Goal: Information Seeking & Learning: Check status

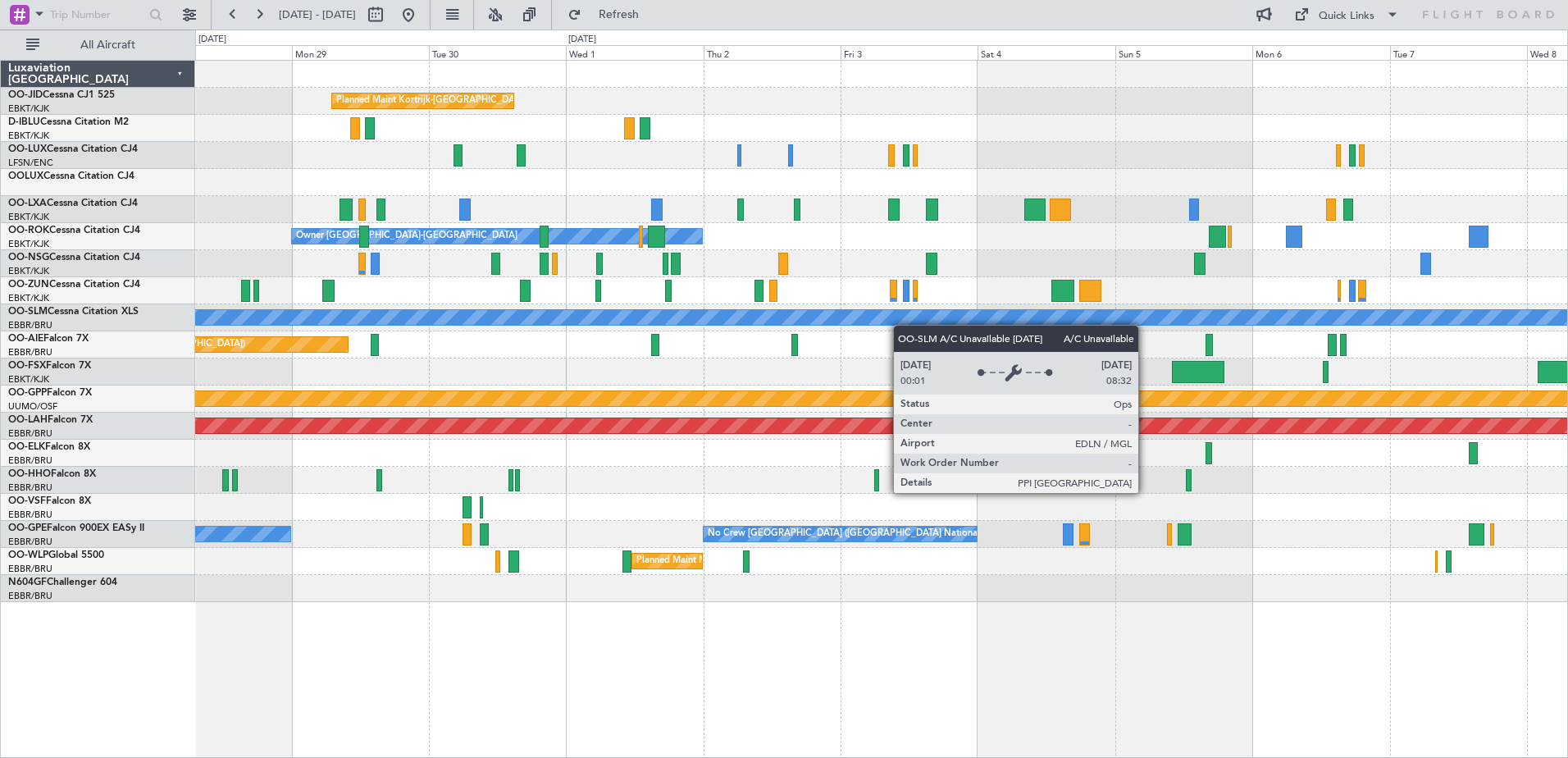
click at [1040, 309] on div "Planned Maint Kortrijk-[GEOGRAPHIC_DATA] A/C Unavailable [GEOGRAPHIC_DATA] ([GE…" at bounding box center [881, 331] width 1372 height 541
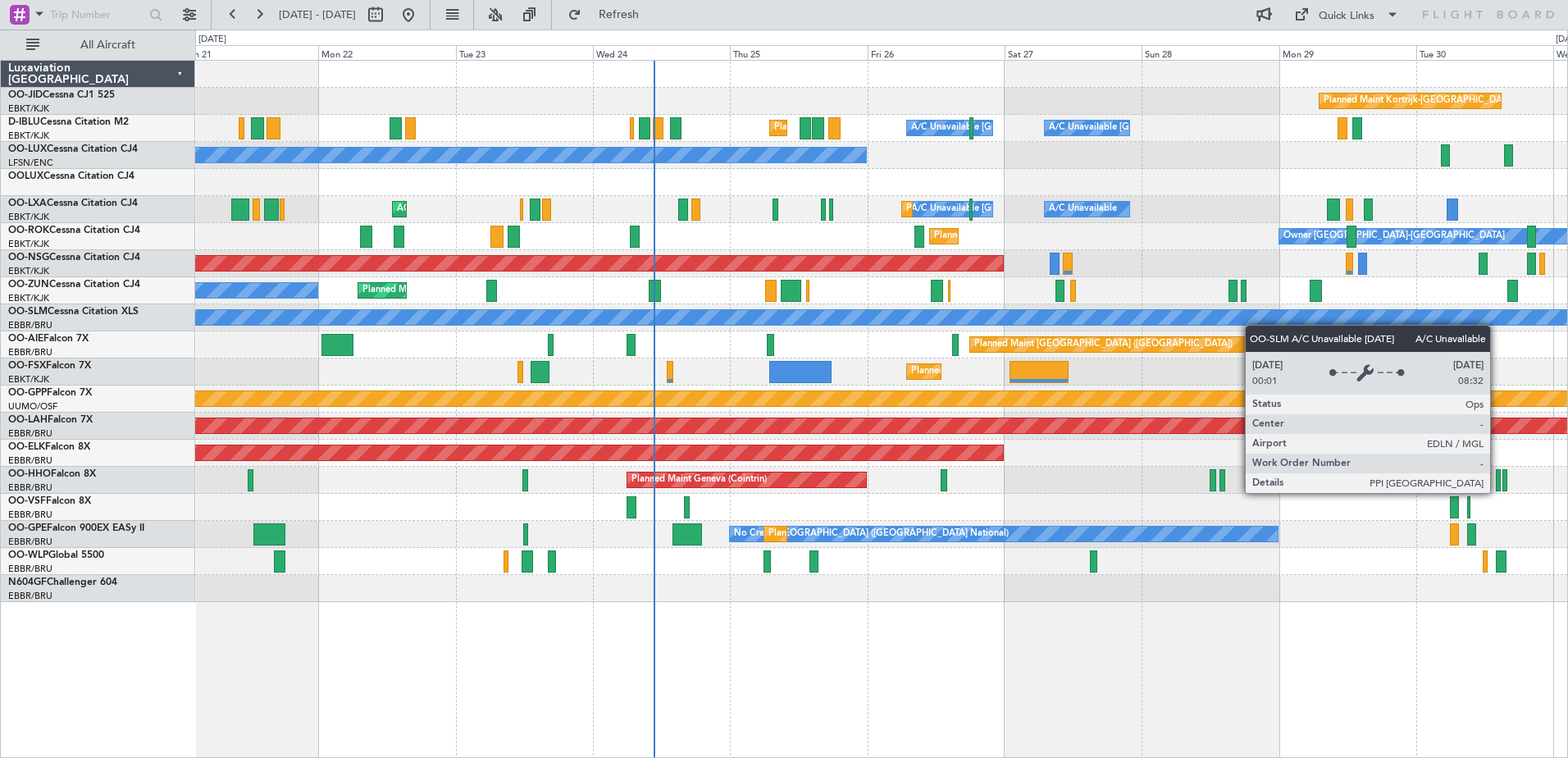
click at [1260, 321] on div "Planned Maint Kortrijk-[GEOGRAPHIC_DATA] A/C Unavailable [GEOGRAPHIC_DATA]-[GEO…" at bounding box center [881, 331] width 1372 height 541
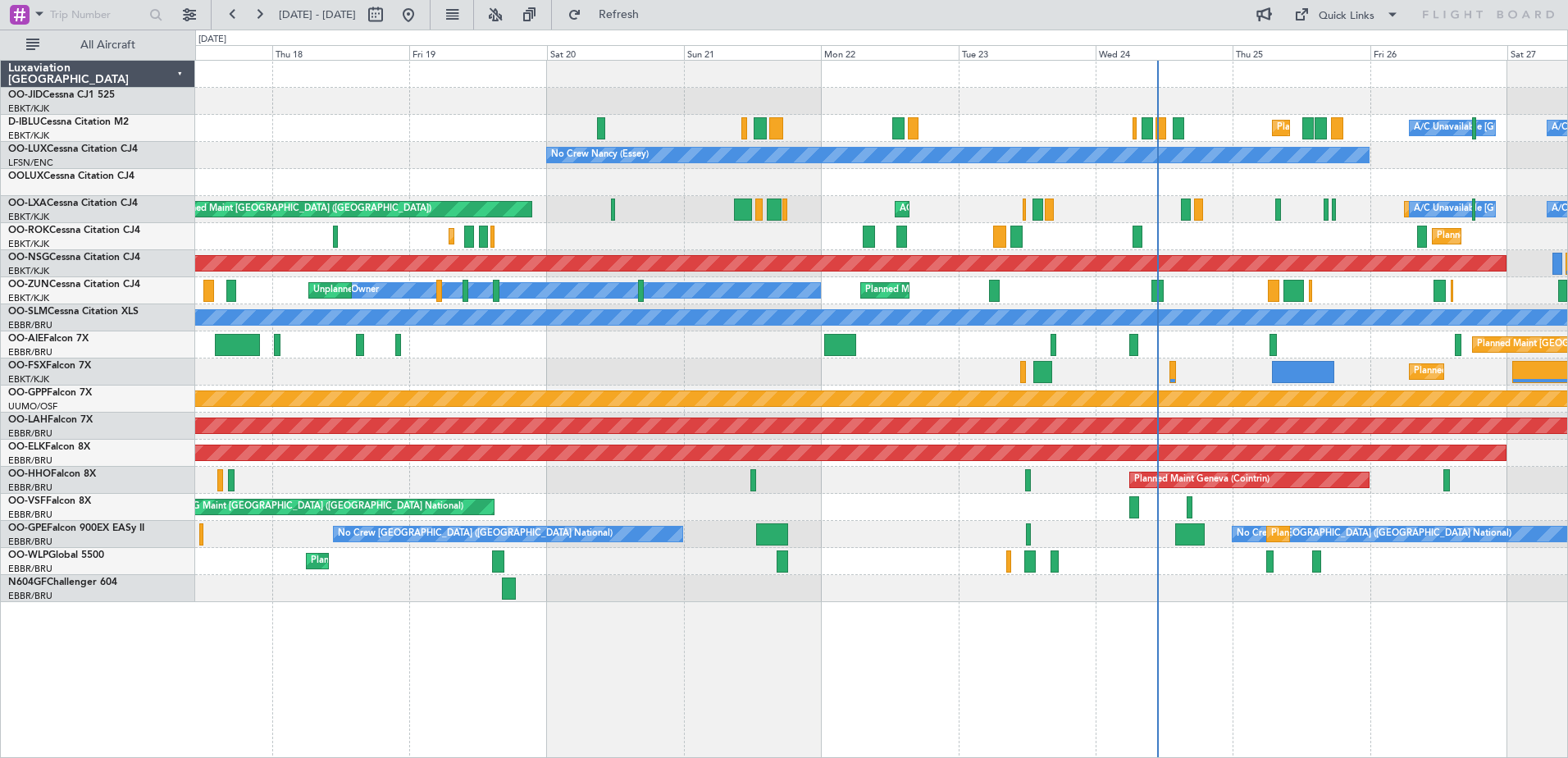
click at [930, 347] on div "Planned Maint Kortrijk-[GEOGRAPHIC_DATA] A/C Unavailable [GEOGRAPHIC_DATA] ([GE…" at bounding box center [881, 331] width 1372 height 541
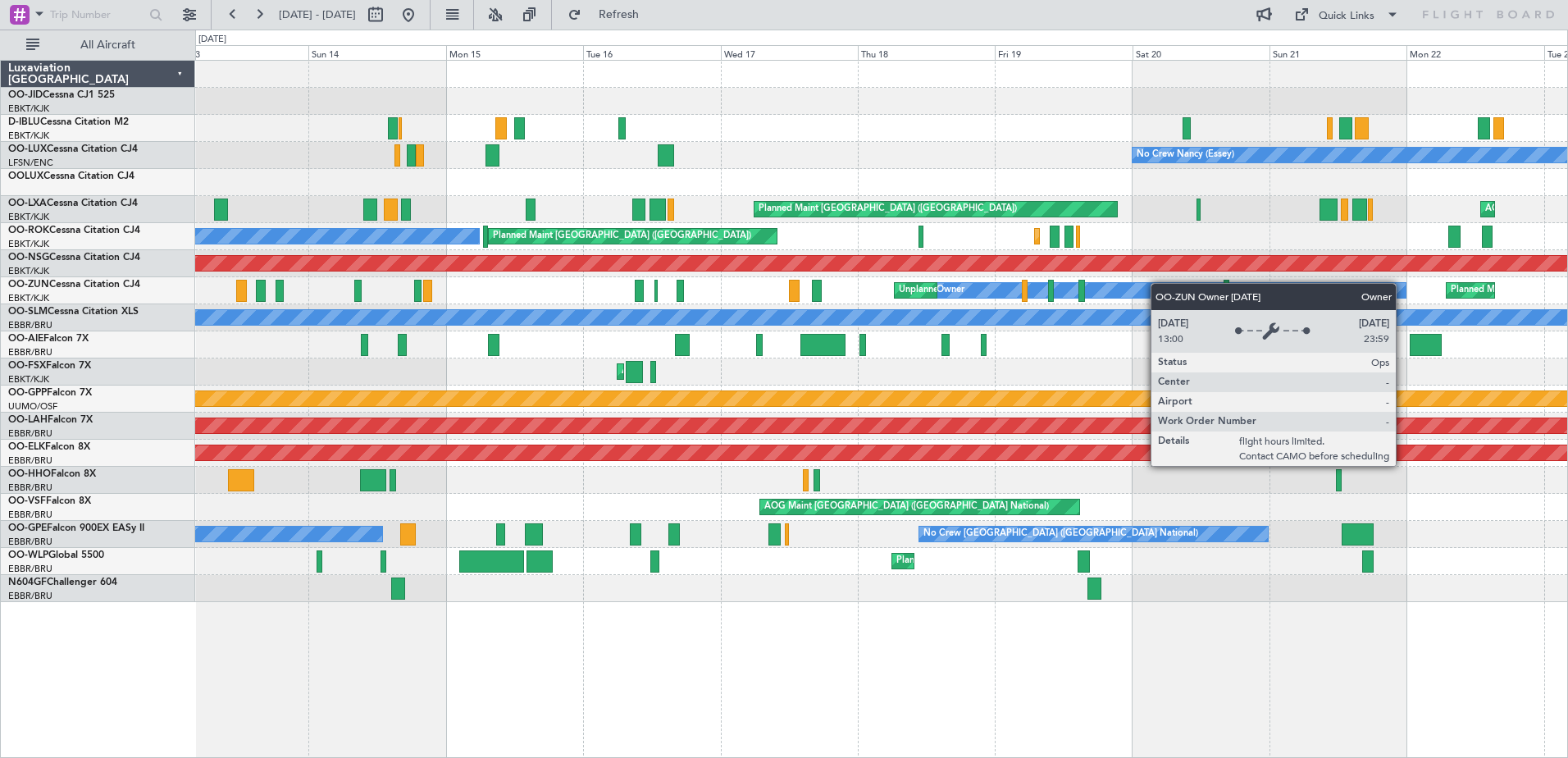
click at [1174, 282] on div "No Crew [GEOGRAPHIC_DATA] ([GEOGRAPHIC_DATA] National) [GEOGRAPHIC_DATA] ([GEOG…" at bounding box center [881, 331] width 1372 height 541
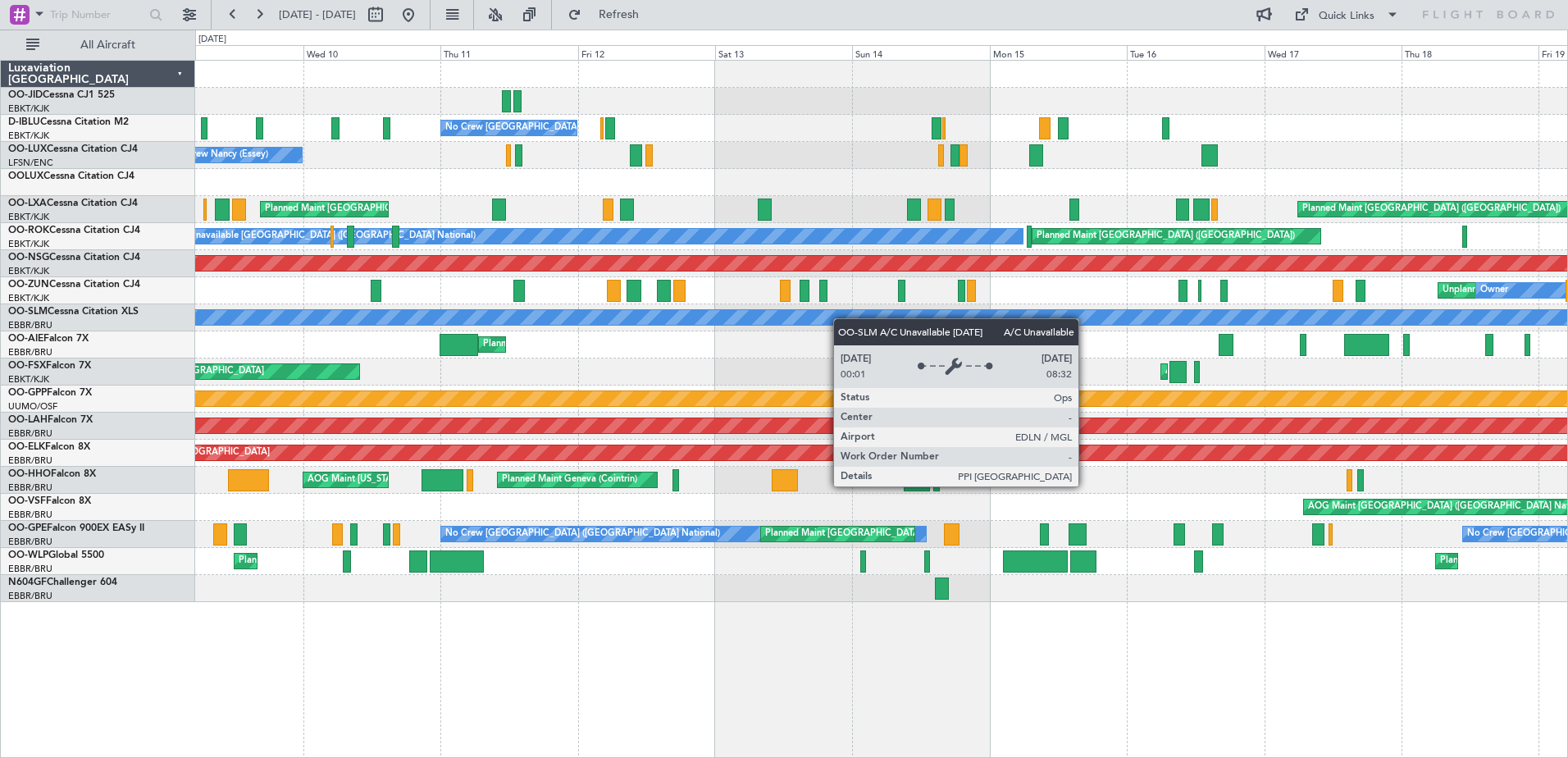
click at [1018, 329] on div "No Crew [GEOGRAPHIC_DATA] ([GEOGRAPHIC_DATA] National) No Crew [PERSON_NAME] ([…" at bounding box center [881, 331] width 1372 height 541
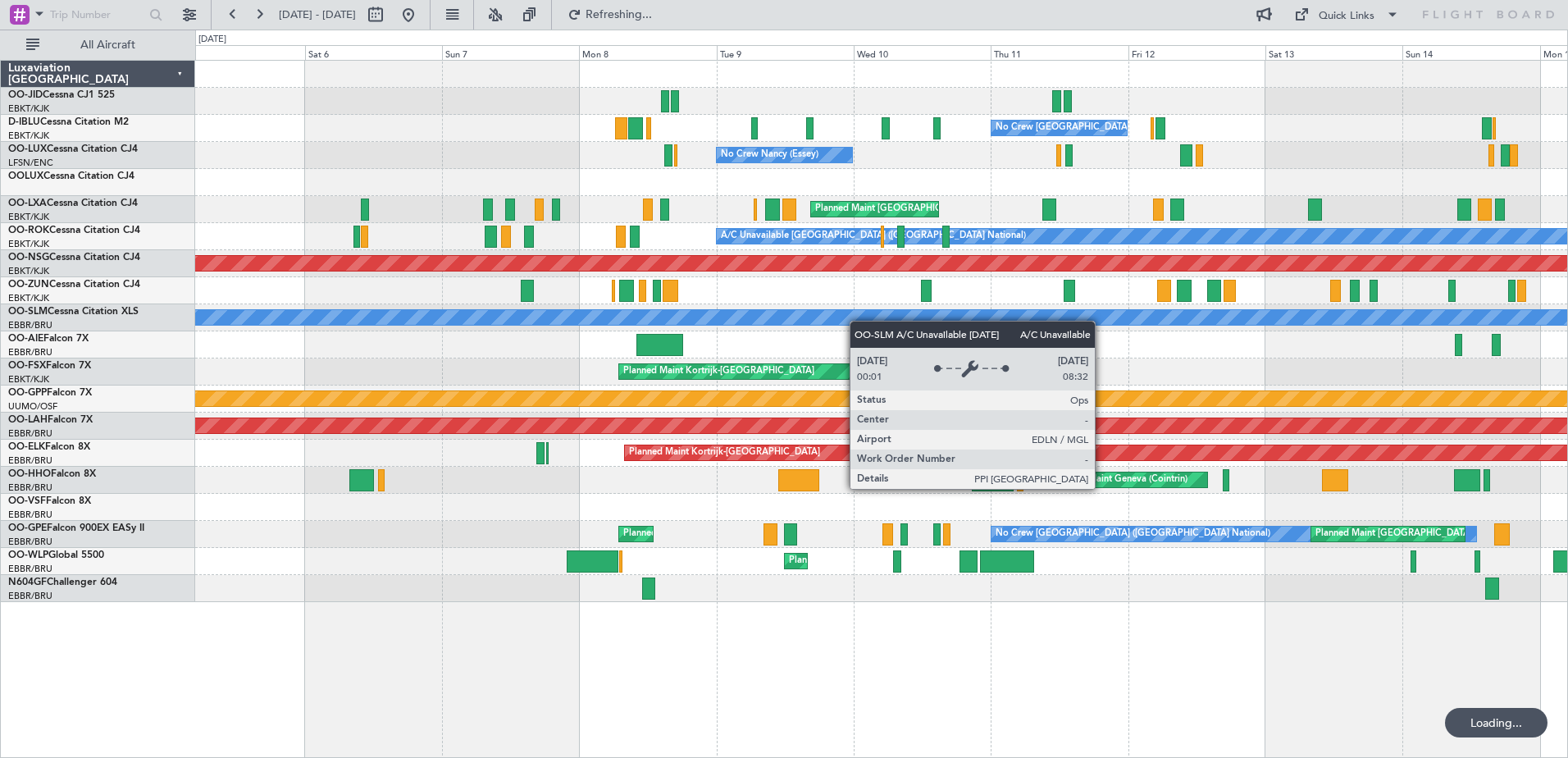
click at [1141, 326] on div "No Crew [GEOGRAPHIC_DATA] ([GEOGRAPHIC_DATA] National) No Crew [PERSON_NAME] ([…" at bounding box center [881, 331] width 1372 height 541
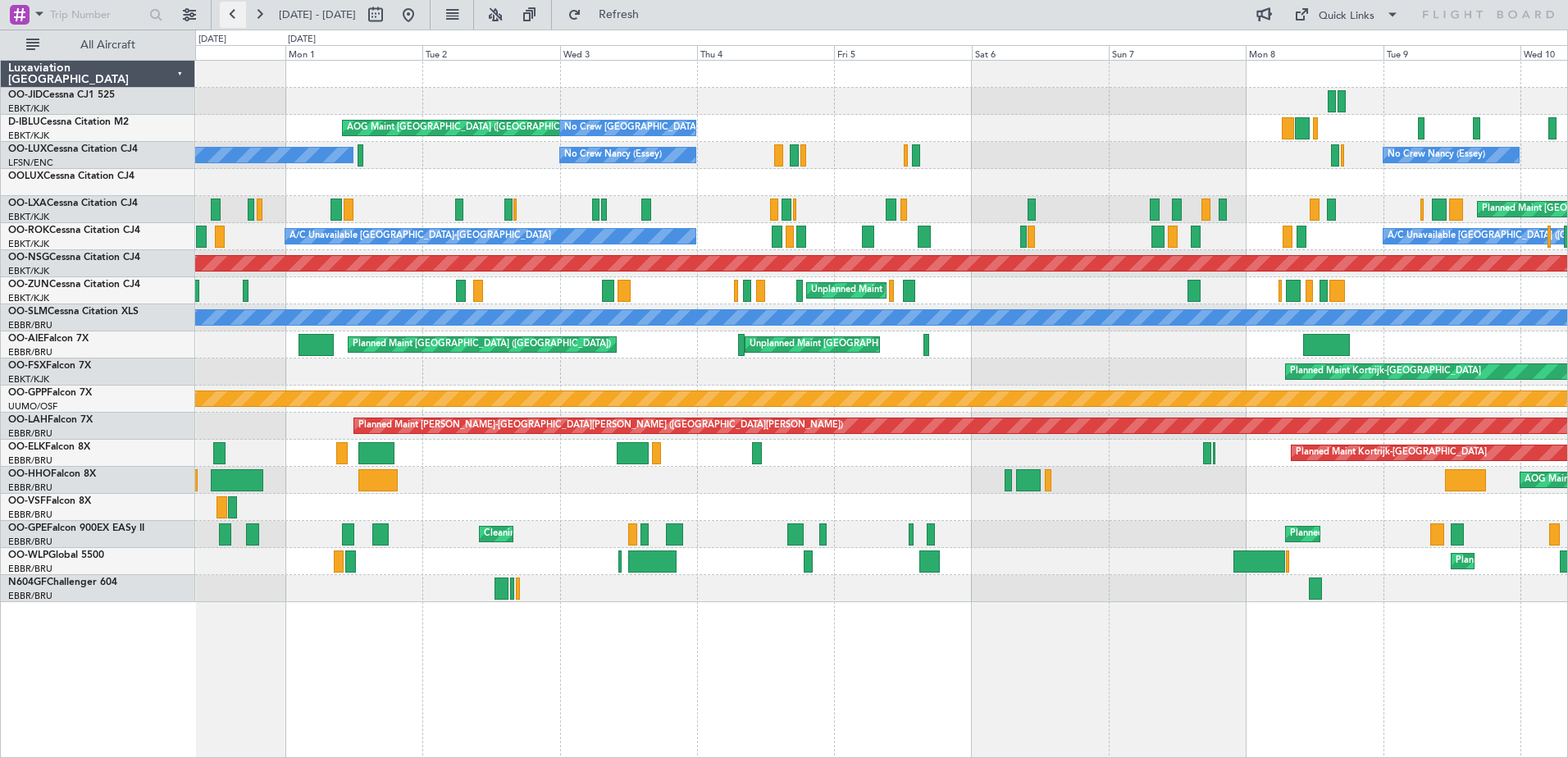
click at [231, 12] on button at bounding box center [233, 15] width 26 height 26
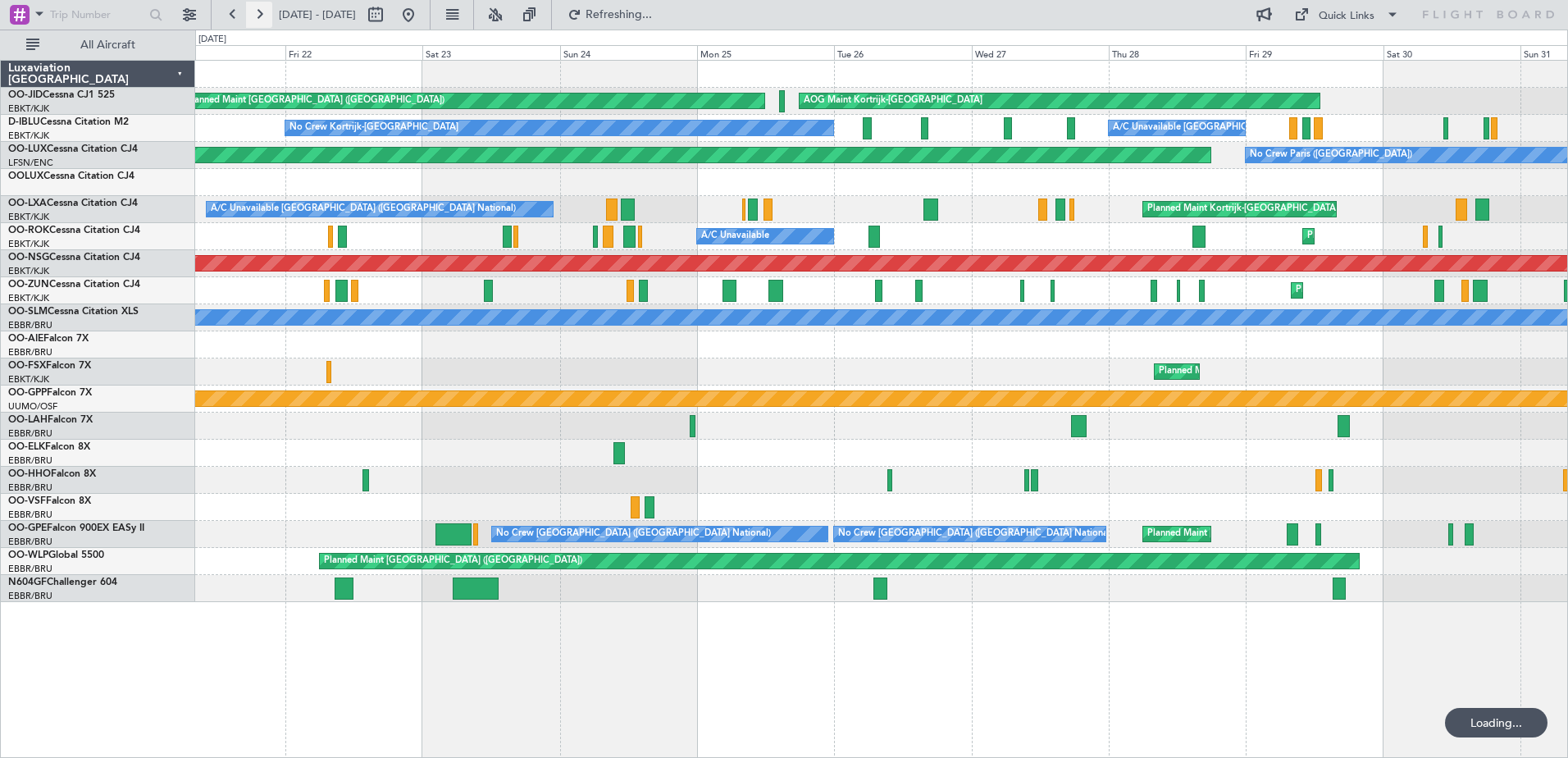
click at [260, 11] on button at bounding box center [259, 15] width 26 height 26
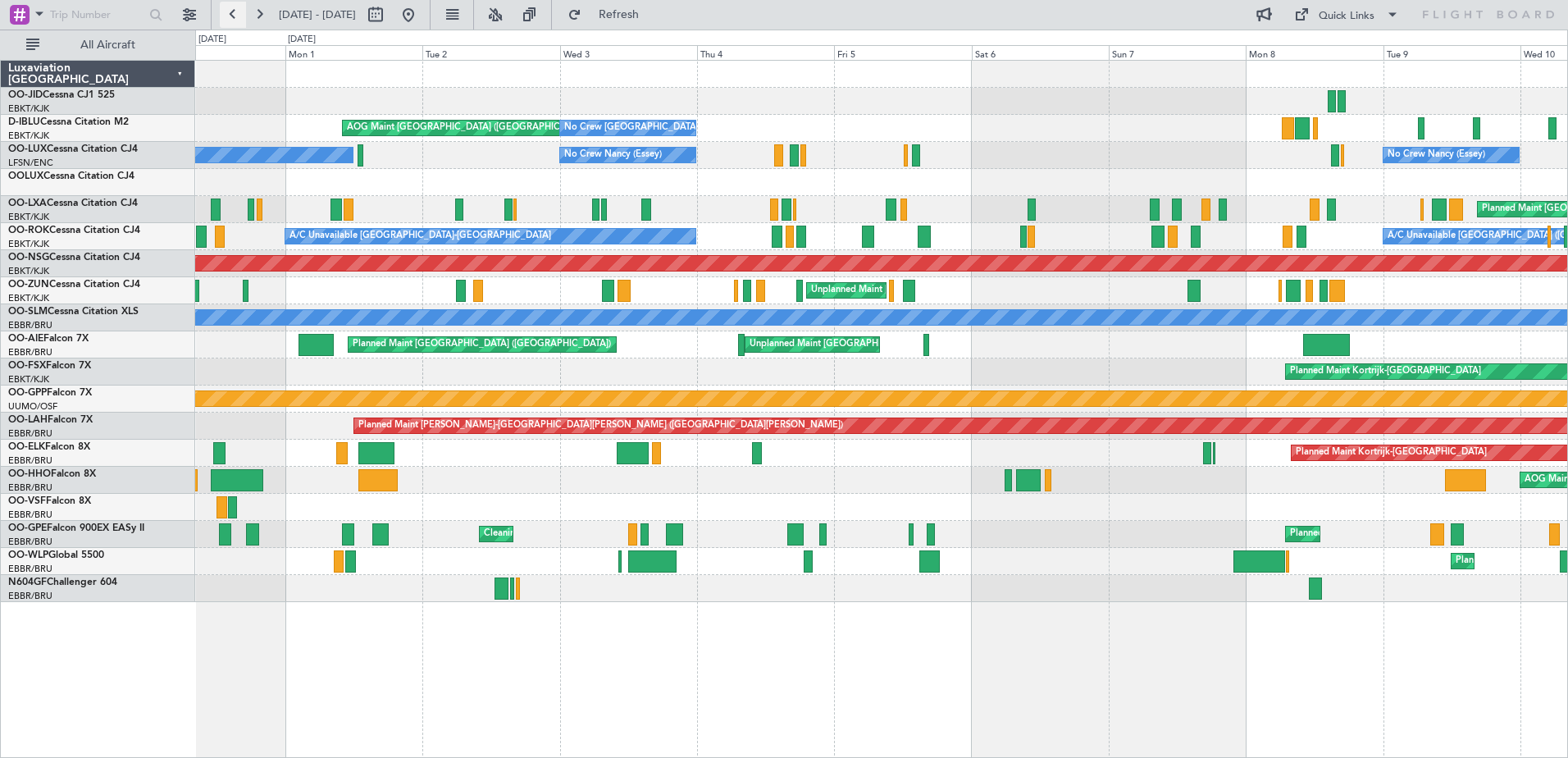
click at [227, 14] on button at bounding box center [233, 15] width 26 height 26
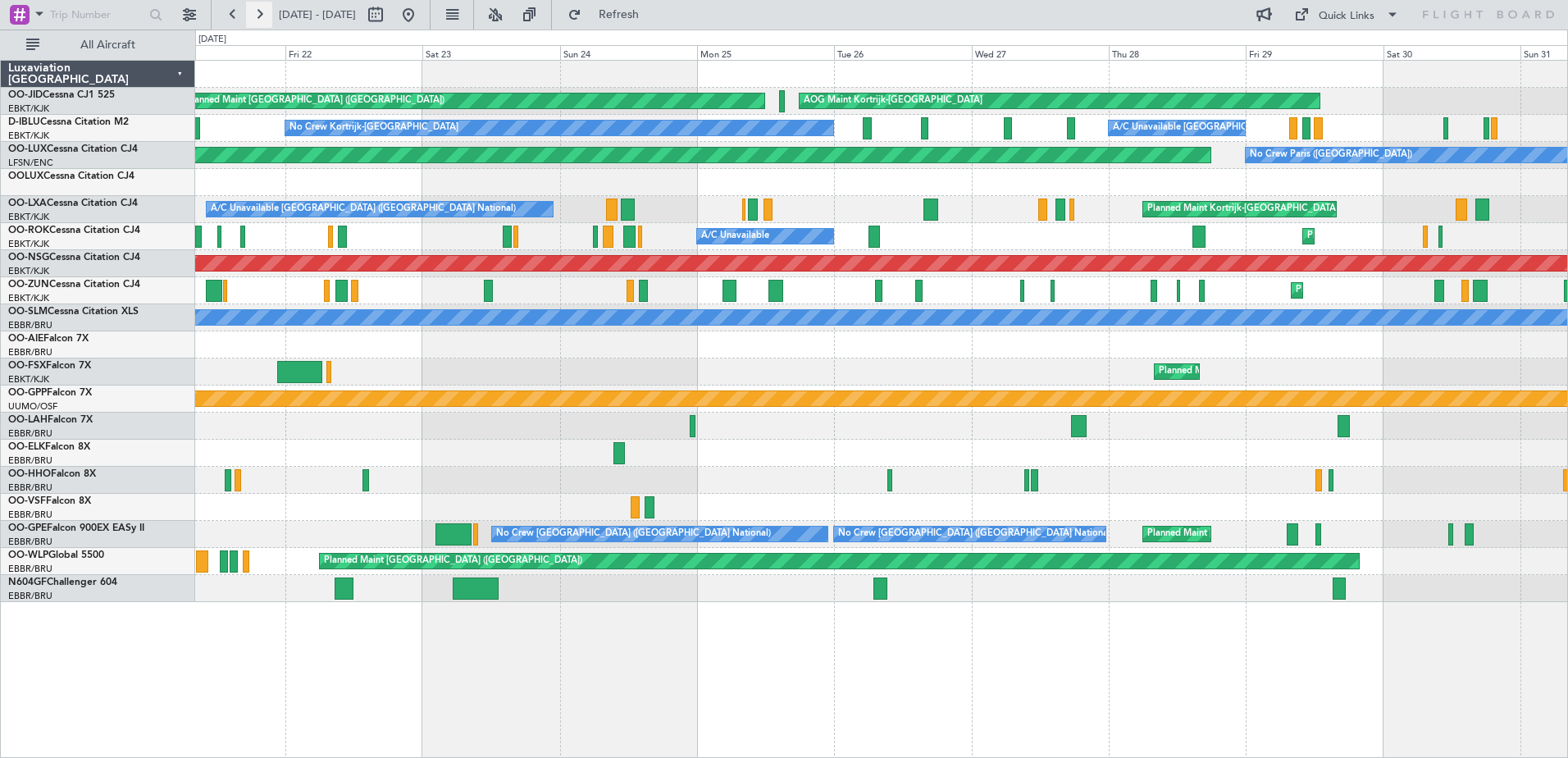
click at [259, 18] on button at bounding box center [259, 15] width 26 height 26
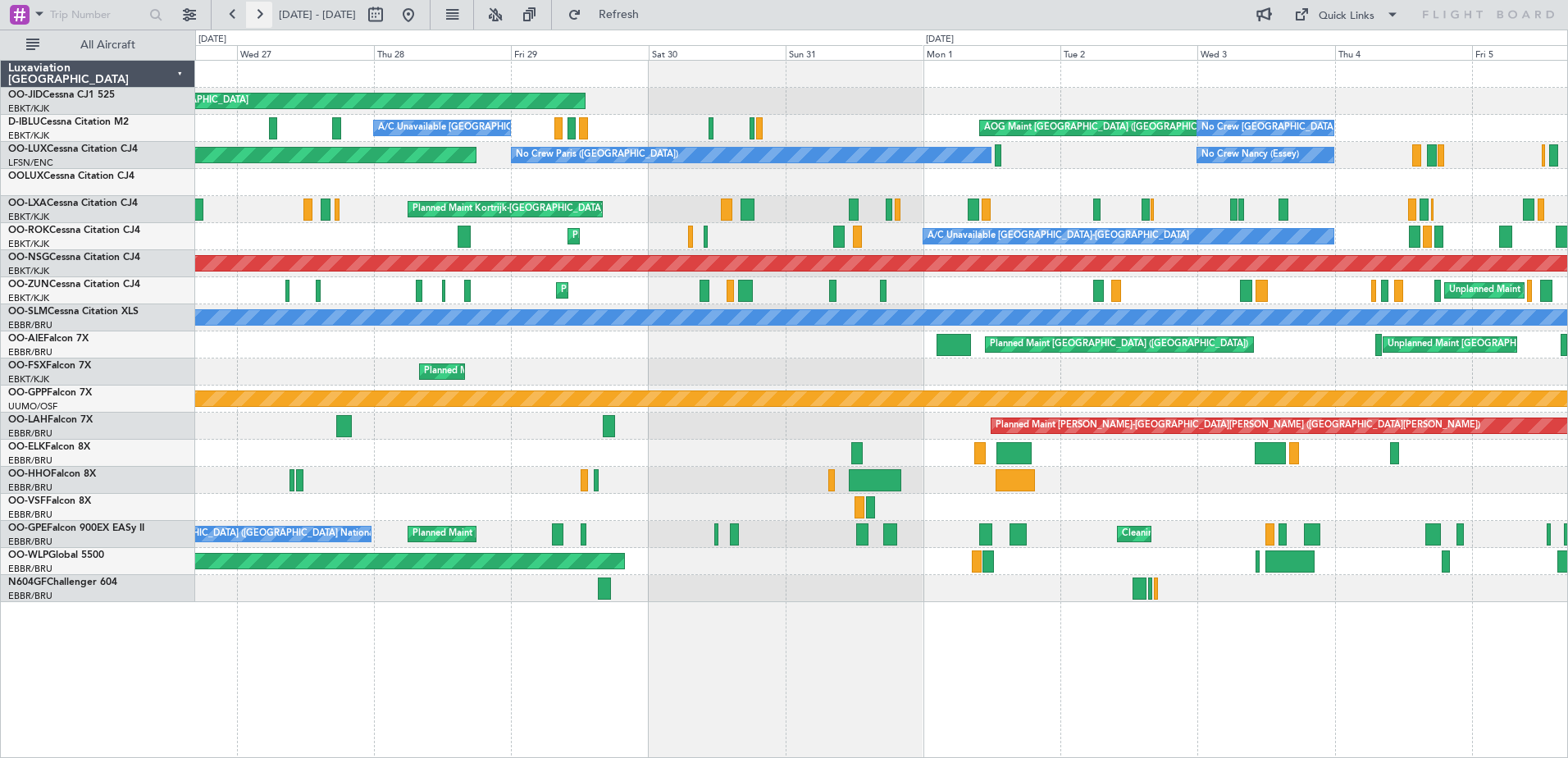
click at [259, 18] on button at bounding box center [259, 15] width 26 height 26
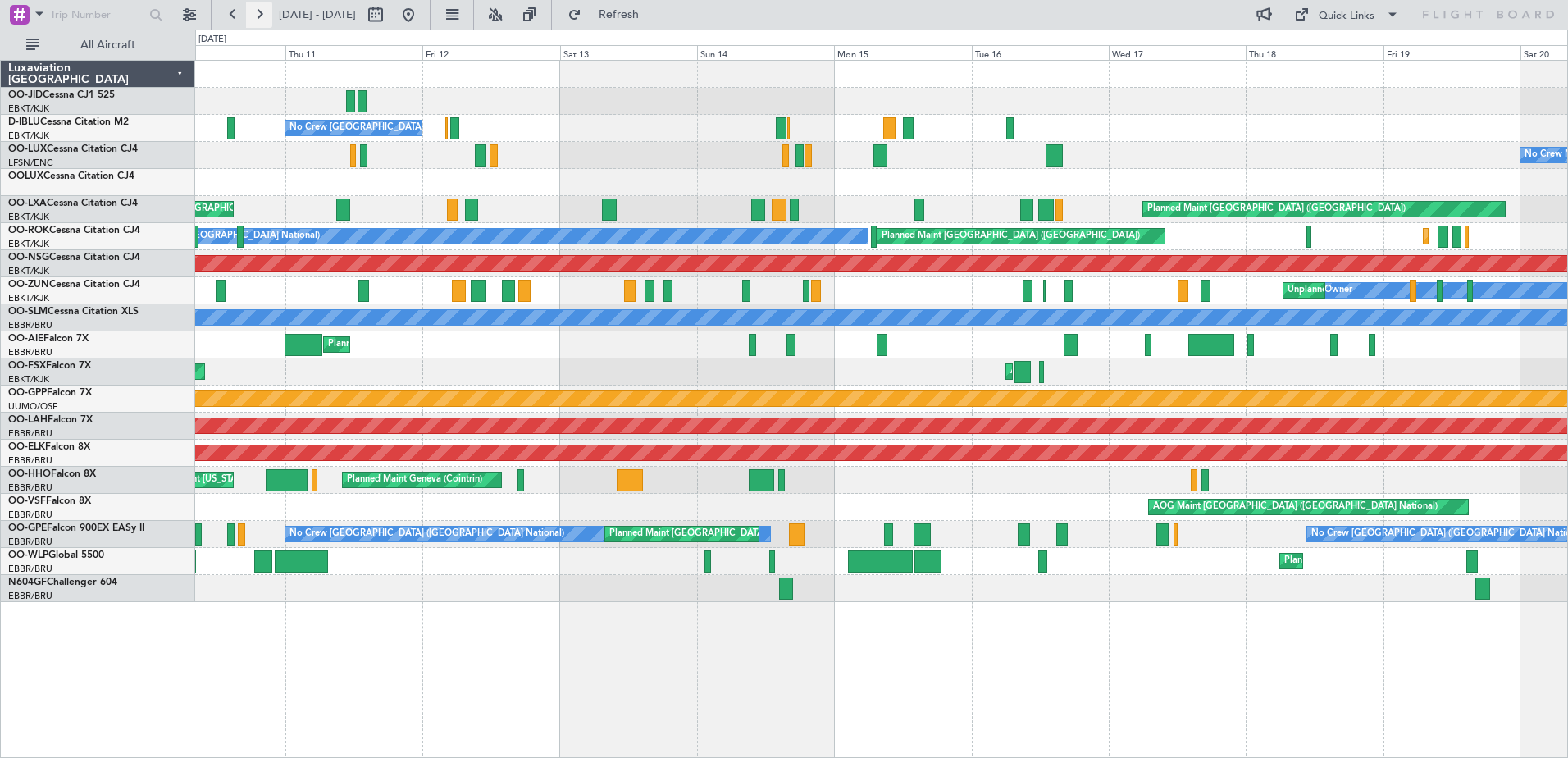
click at [259, 18] on button at bounding box center [259, 15] width 26 height 26
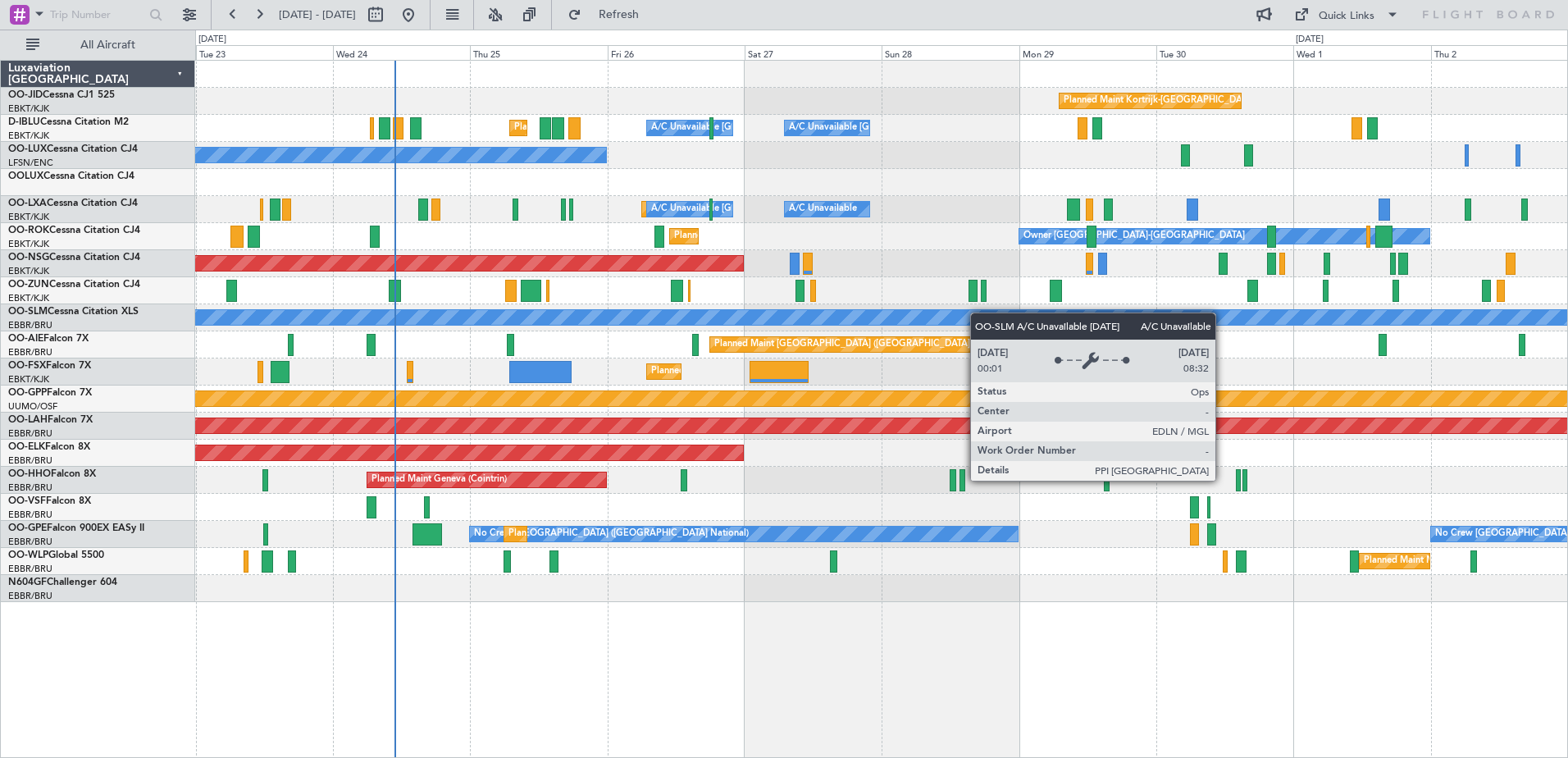
click at [940, 312] on div "Planned Maint Kortrijk-[GEOGRAPHIC_DATA] A/C Unavailable [GEOGRAPHIC_DATA] ([GE…" at bounding box center [881, 331] width 1372 height 541
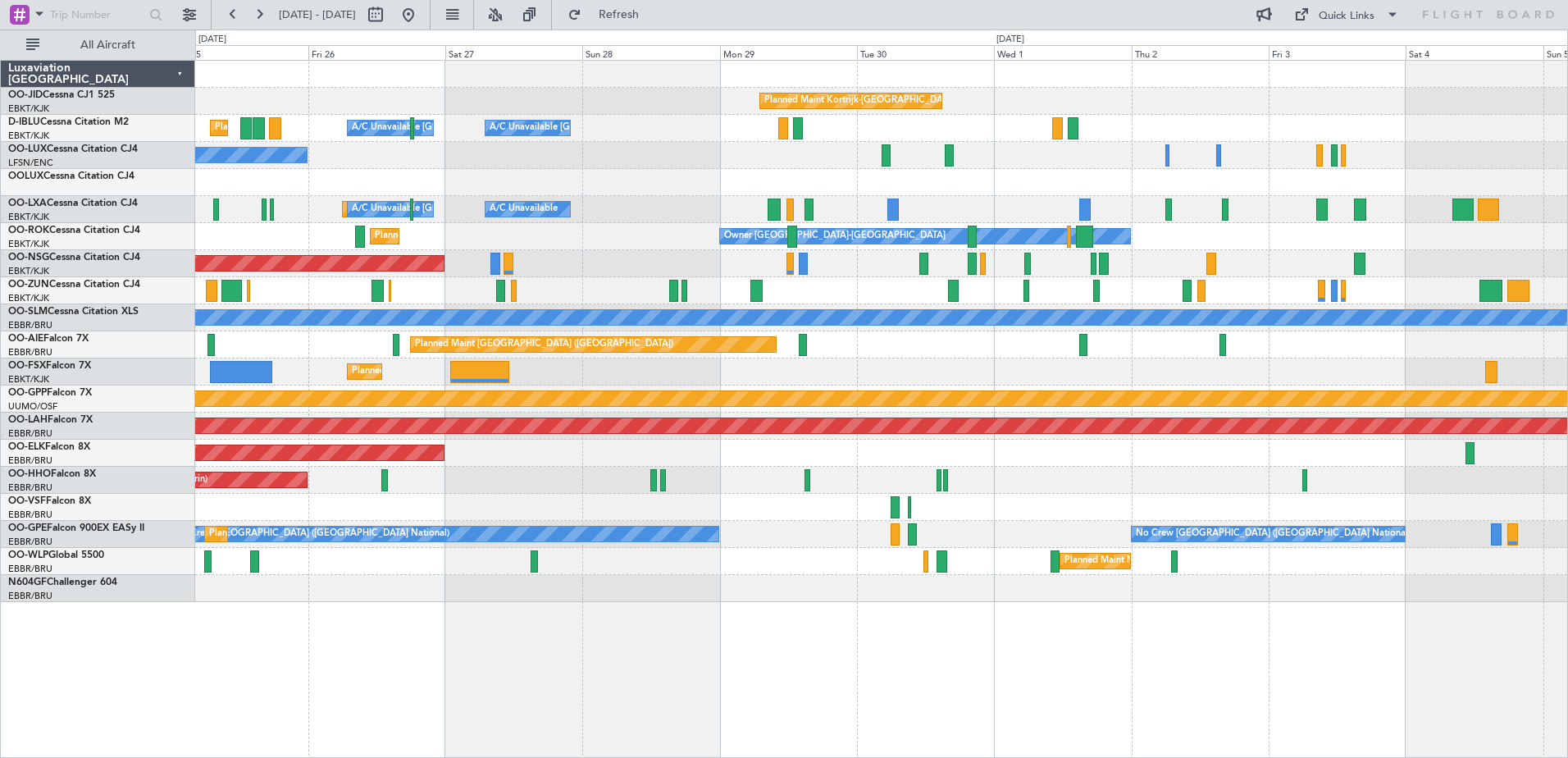
click at [851, 365] on div "Planned Maint Kortrijk-[GEOGRAPHIC_DATA]" at bounding box center [881, 372] width 1372 height 27
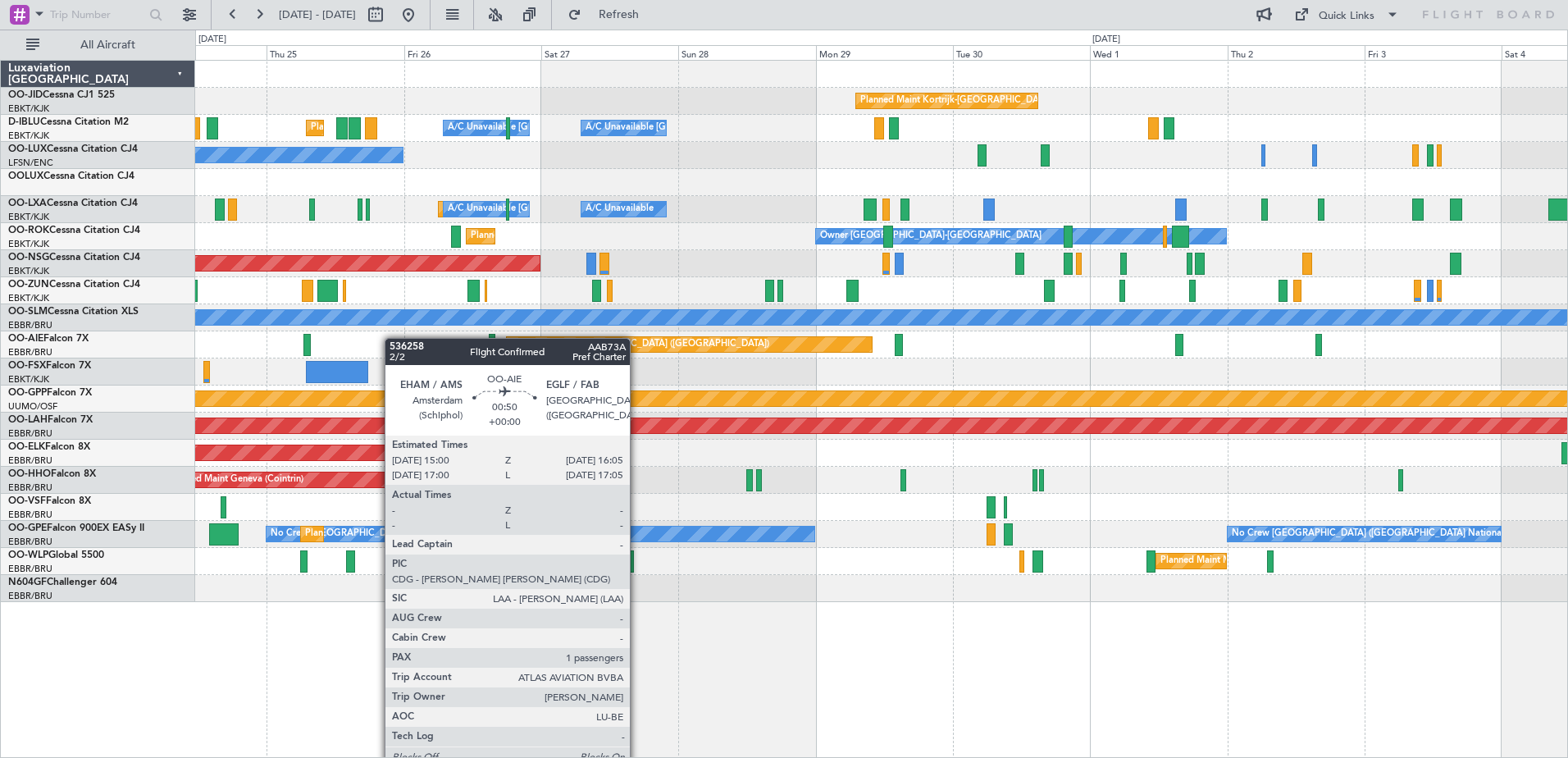
click at [525, 332] on div "Planned Maint [GEOGRAPHIC_DATA] ([GEOGRAPHIC_DATA])" at bounding box center [881, 344] width 1372 height 27
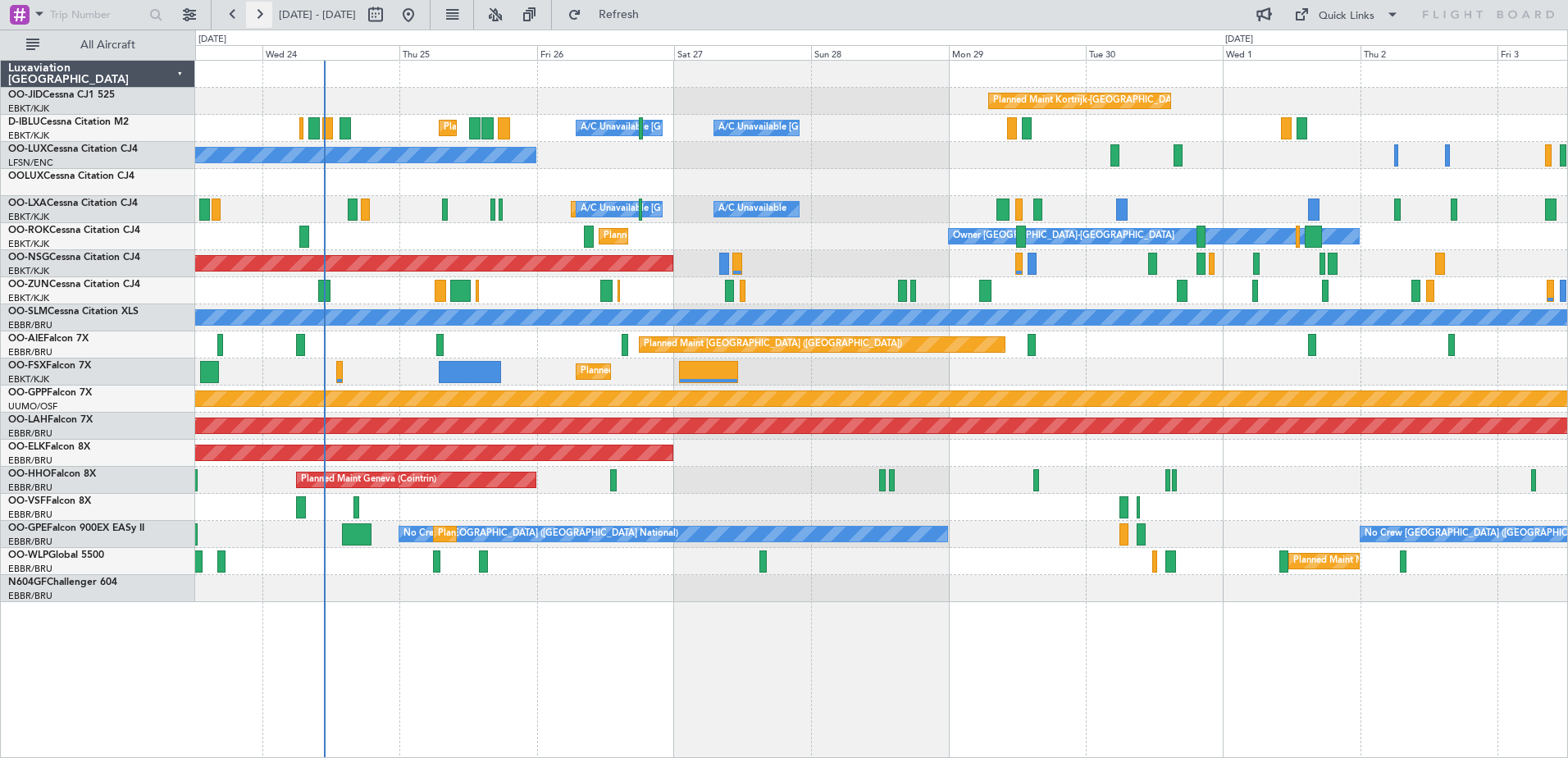
click at [268, 15] on button at bounding box center [259, 15] width 26 height 26
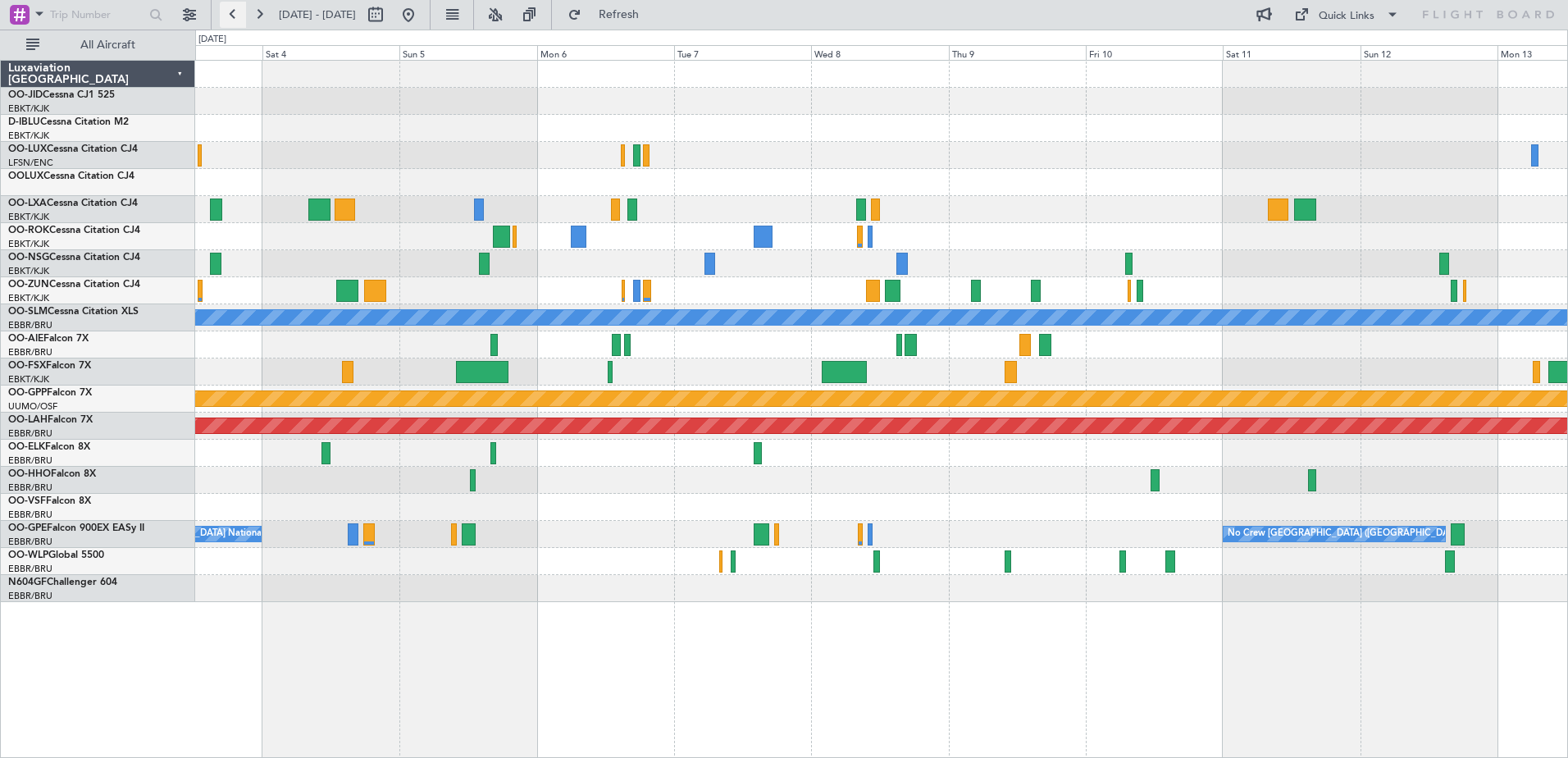
click at [233, 17] on button at bounding box center [233, 15] width 26 height 26
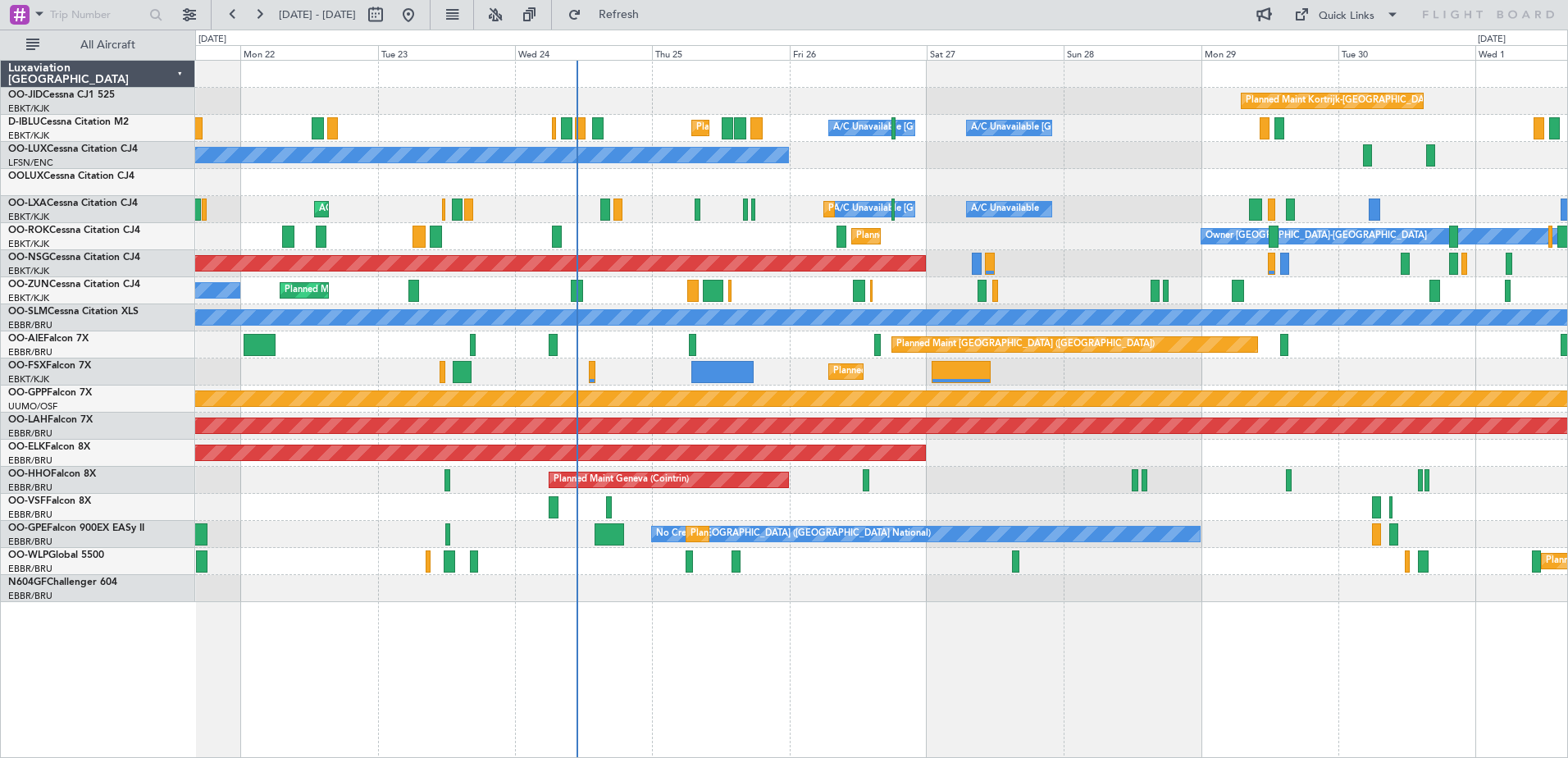
click at [488, 348] on div "Planned Maint Kortrijk-[GEOGRAPHIC_DATA] A/C Unavailable [GEOGRAPHIC_DATA]-[GEO…" at bounding box center [881, 331] width 1372 height 541
click at [653, 9] on span "Refresh" at bounding box center [620, 15] width 69 height 11
click at [259, 16] on button at bounding box center [259, 15] width 26 height 26
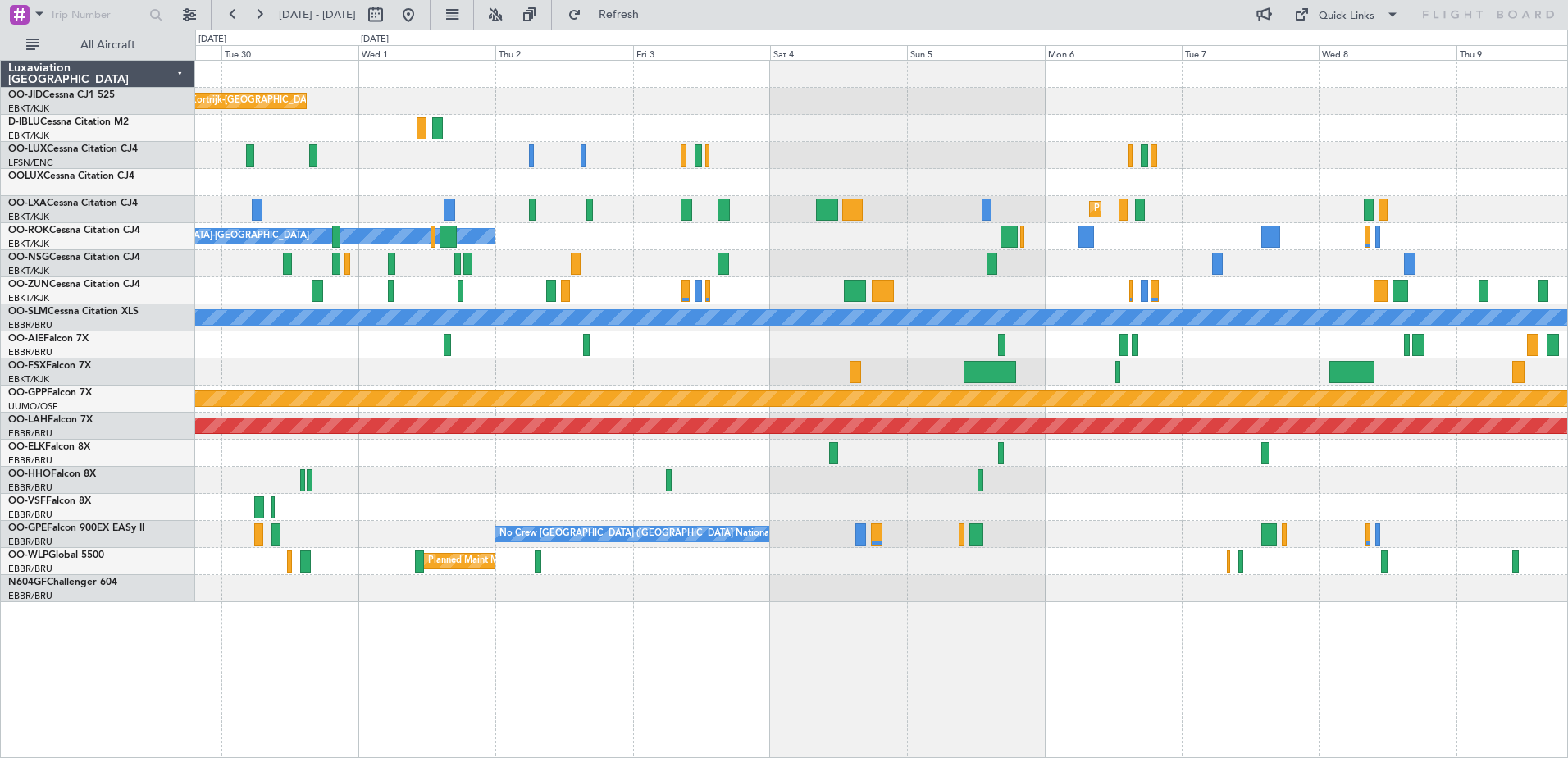
click at [567, 231] on div "Planned Maint Kortrijk-[GEOGRAPHIC_DATA] A/C Unavailable [GEOGRAPHIC_DATA]-[GEO…" at bounding box center [881, 331] width 1372 height 541
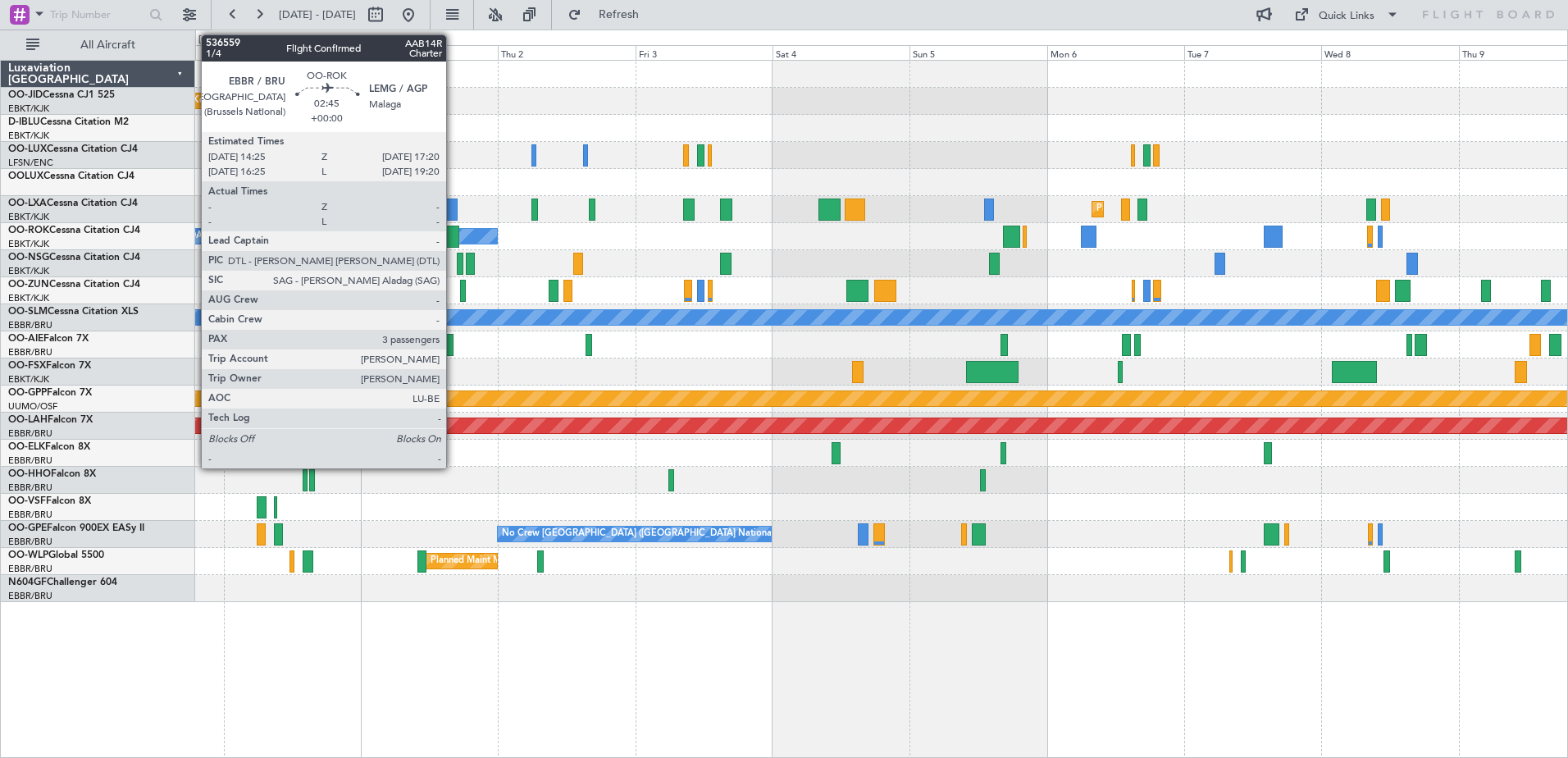
click at [454, 241] on div at bounding box center [451, 237] width 17 height 22
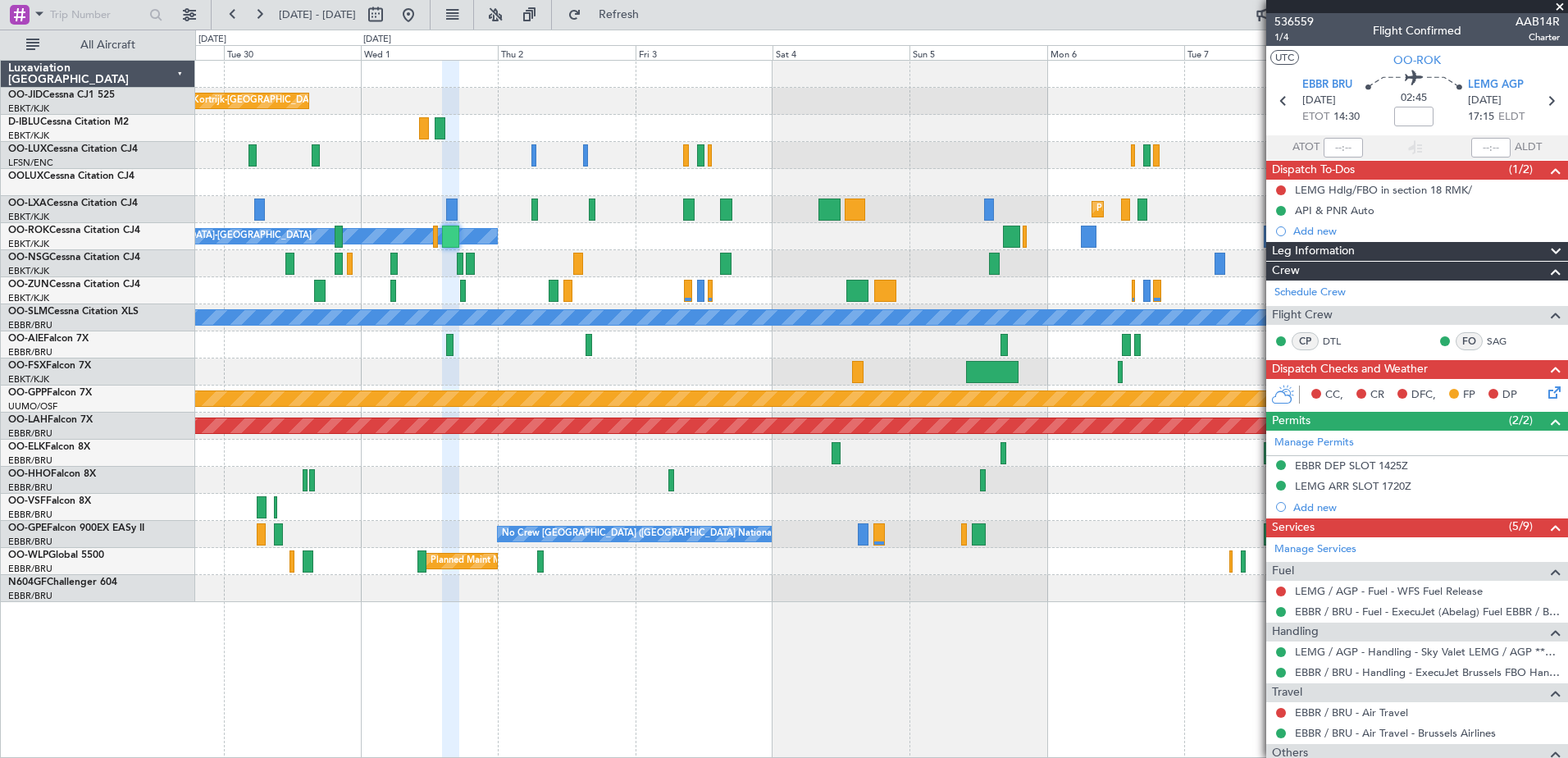
click at [1561, 5] on span at bounding box center [1561, 7] width 17 height 15
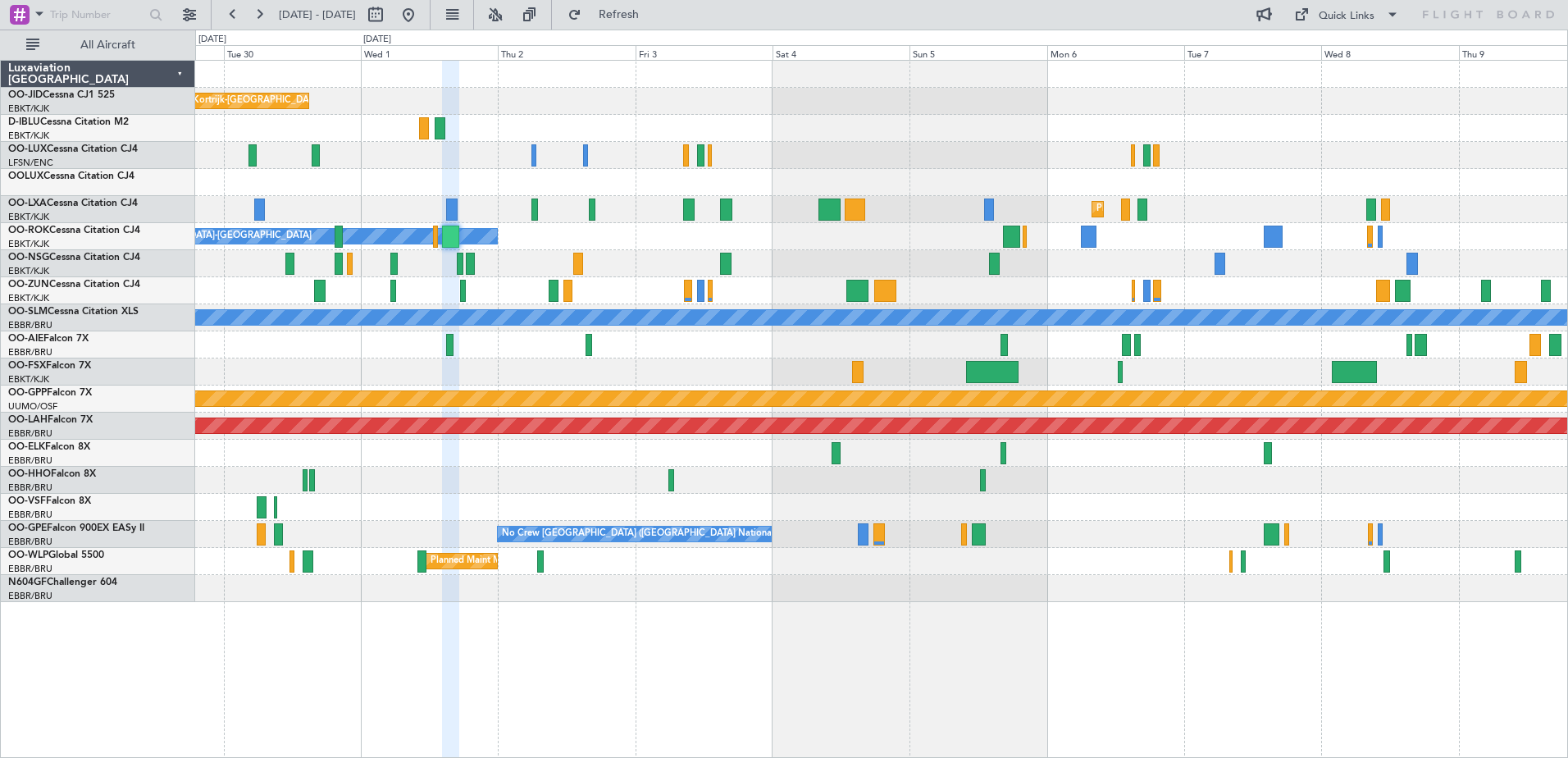
type input "0"
click at [234, 17] on button at bounding box center [233, 15] width 26 height 26
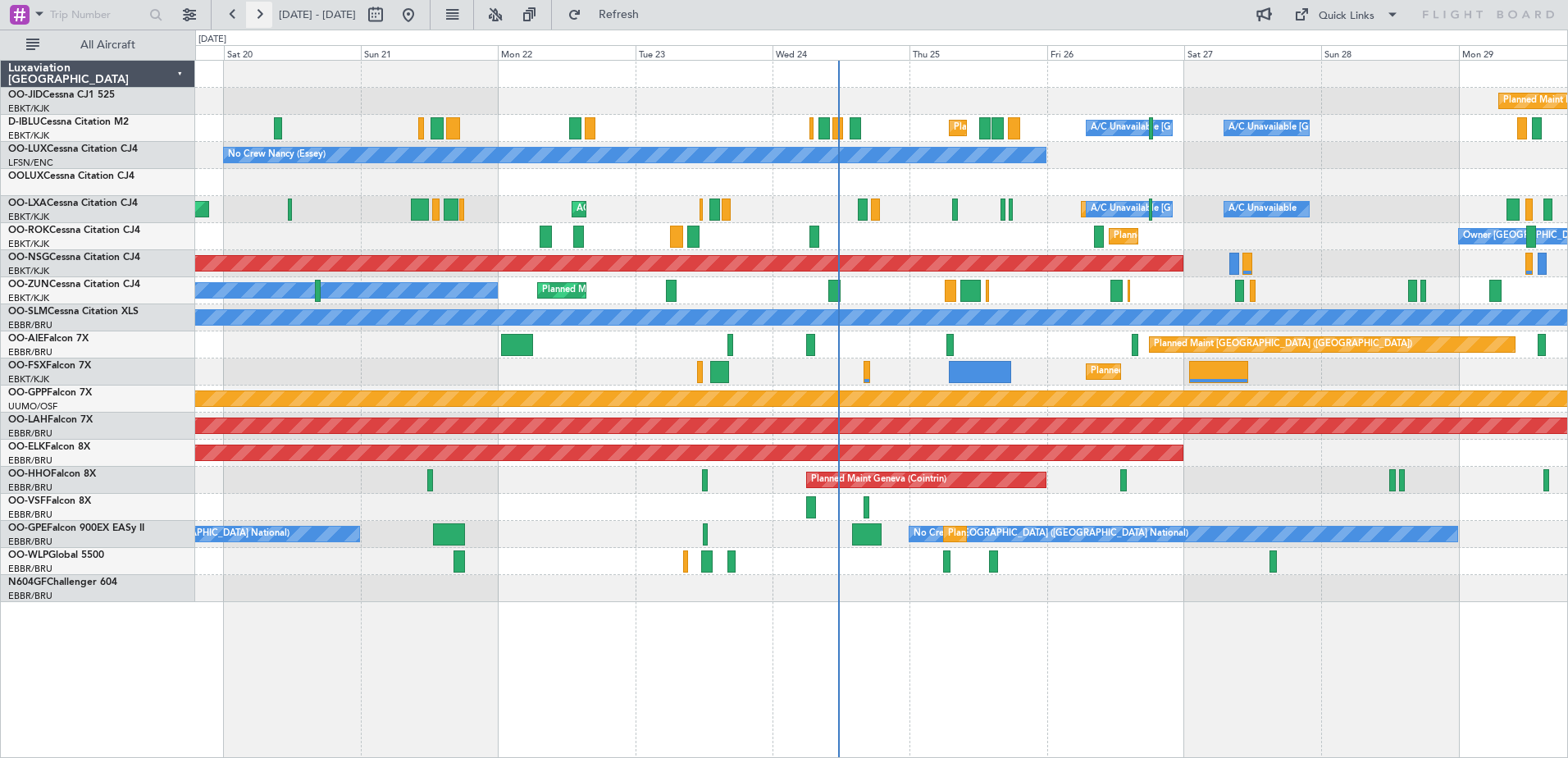
click at [254, 9] on button at bounding box center [259, 15] width 26 height 26
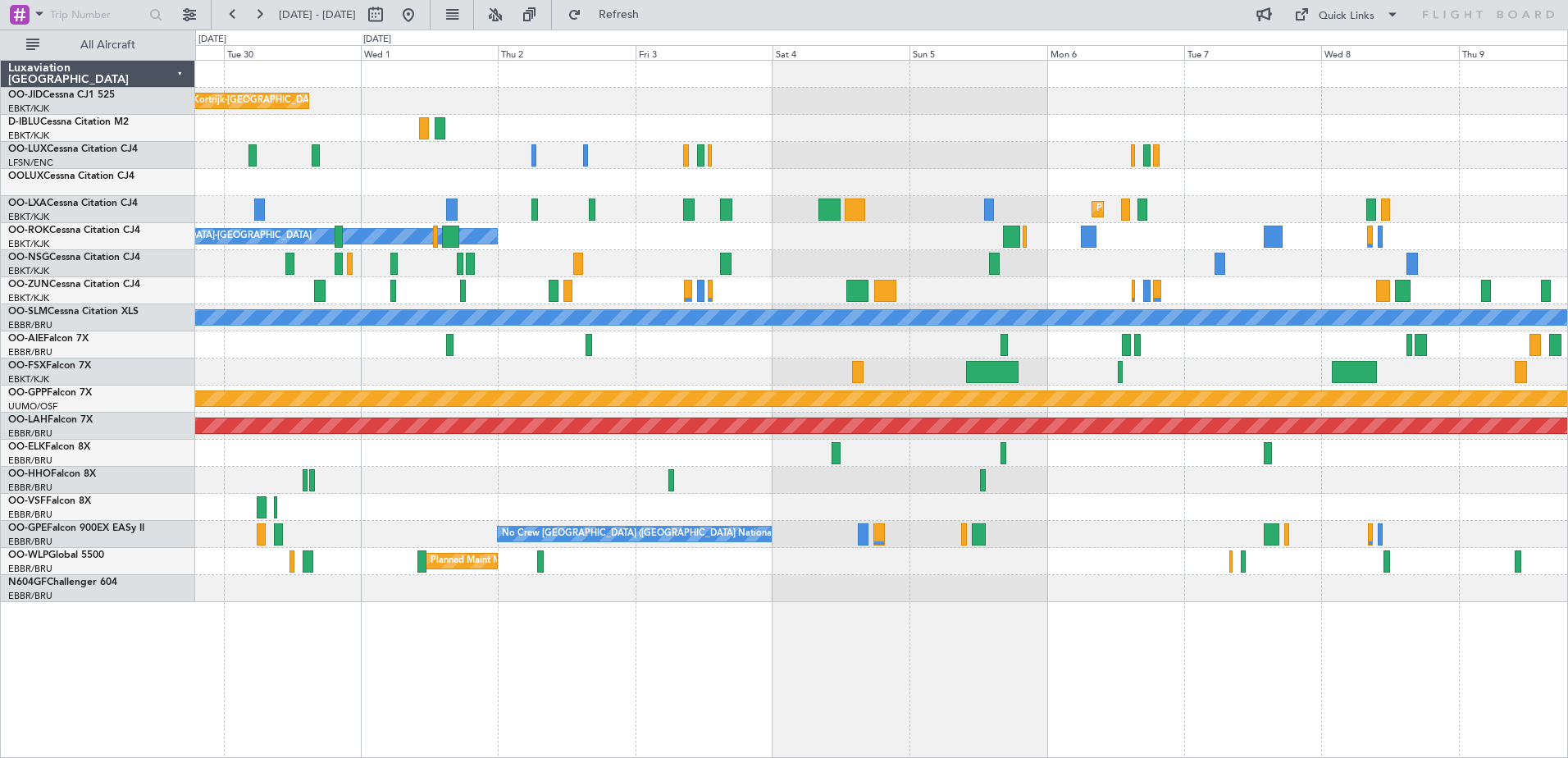
drag, startPoint x: 254, startPoint y: 9, endPoint x: 720, endPoint y: 261, distance: 529.8
click at [720, 261] on fb-flight-board "[DATE] - [DATE] Refresh Quick Links All Aircraft Planned Maint [GEOGRAPHIC_DATA…" at bounding box center [784, 385] width 1568 height 746
click at [233, 1] on fb-range-datepicker "[DATE] - [DATE]" at bounding box center [321, 15] width 220 height 30
click at [241, 15] on button at bounding box center [233, 15] width 26 height 26
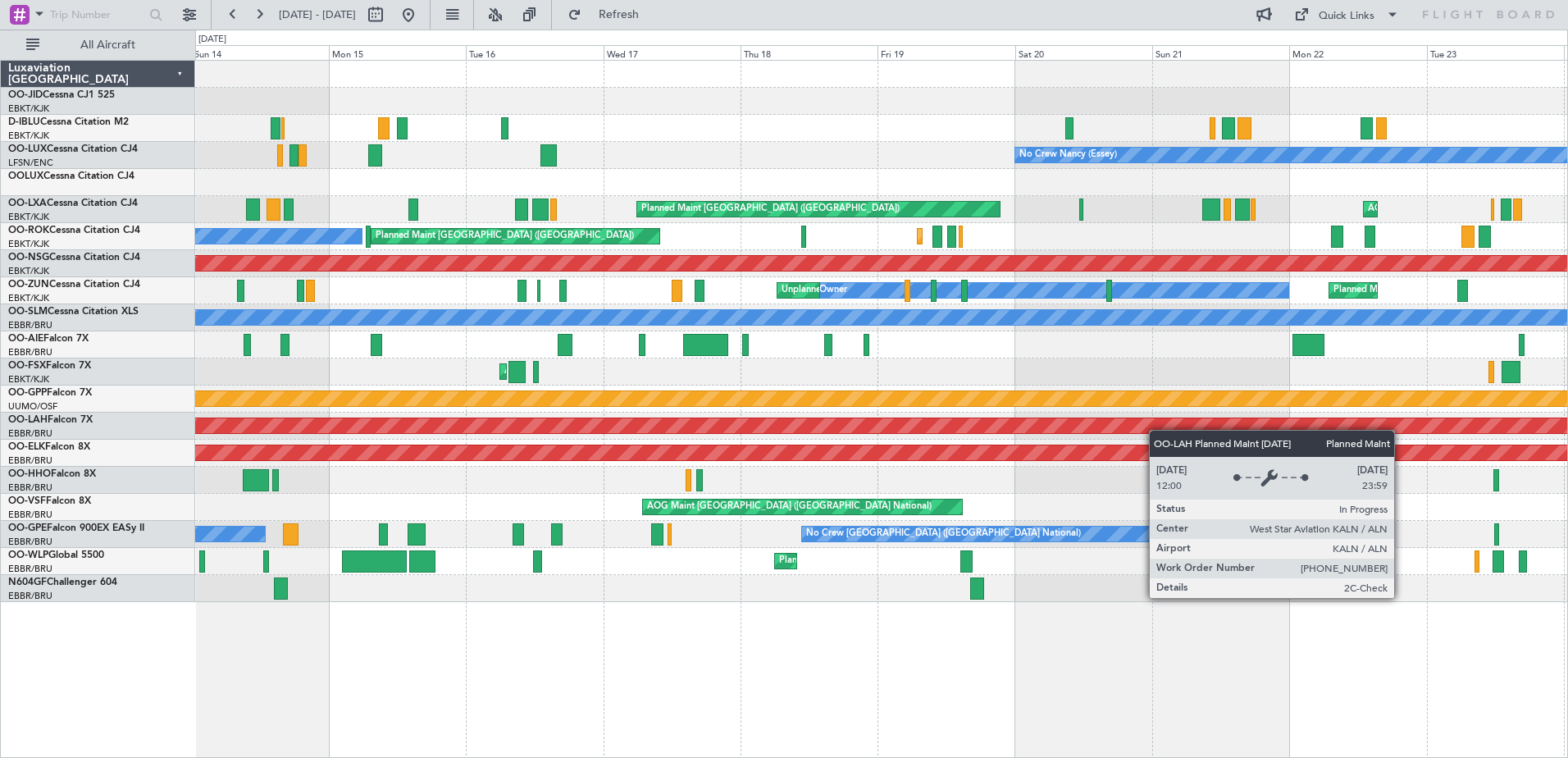
click at [1157, 429] on div "Planned Maint Nice ([GEOGRAPHIC_DATA]) A/C Unavailable [GEOGRAPHIC_DATA] ([GEOG…" at bounding box center [881, 331] width 1372 height 541
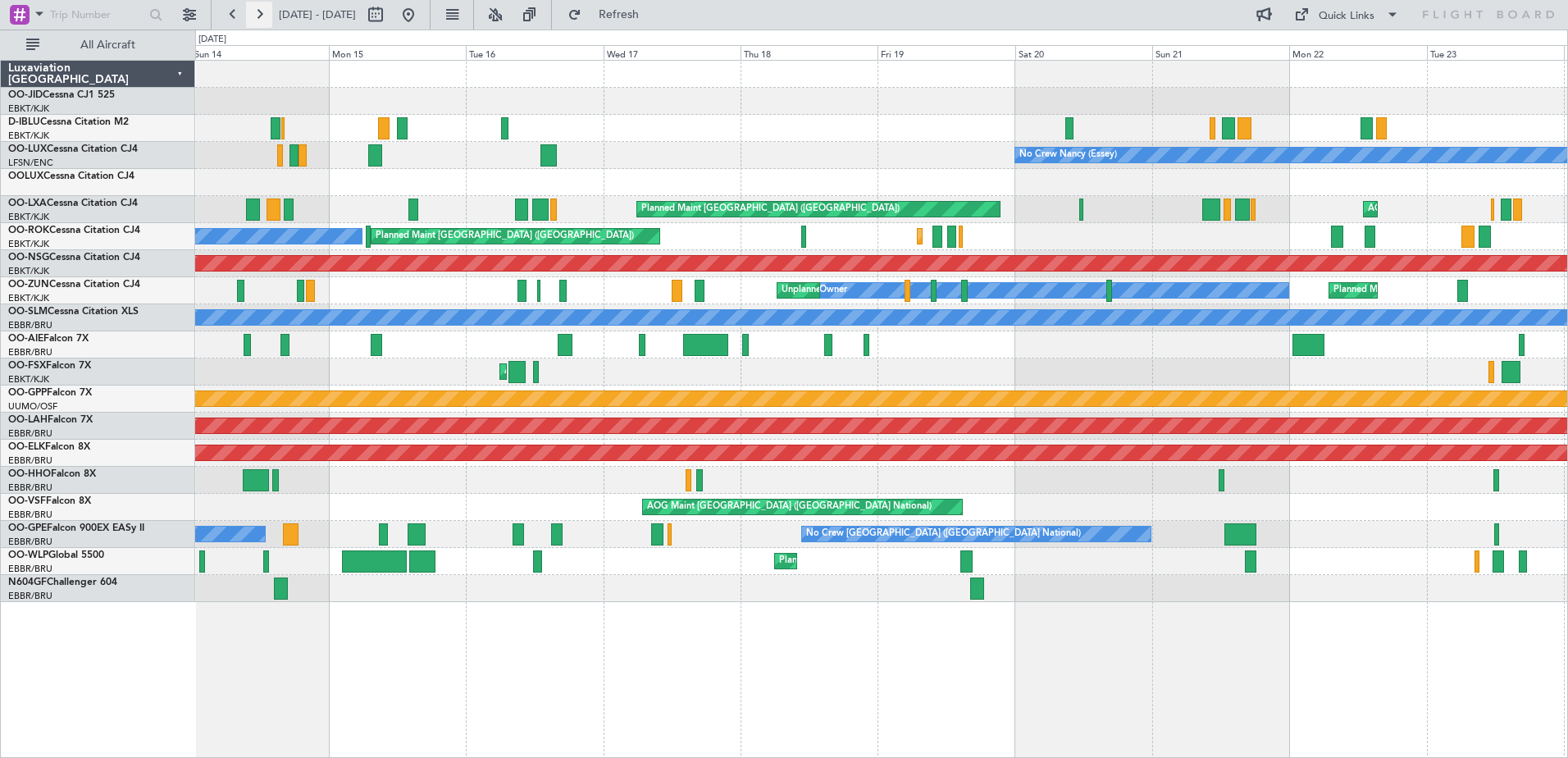
click at [260, 11] on button at bounding box center [259, 15] width 26 height 26
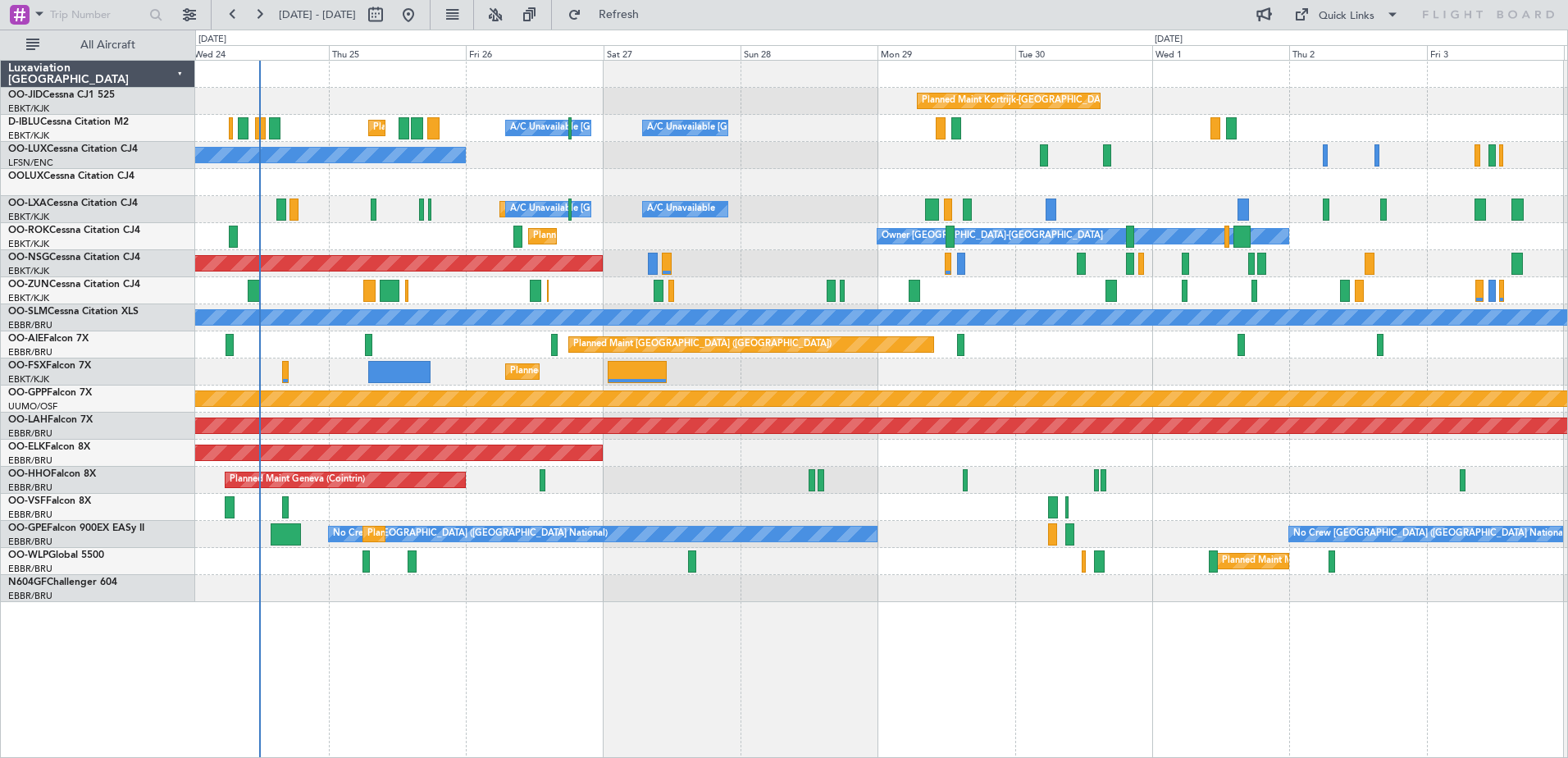
click at [595, 386] on div "Planned Maint Kortrijk-[GEOGRAPHIC_DATA] A/C Unavailable [GEOGRAPHIC_DATA] ([GE…" at bounding box center [881, 331] width 1372 height 541
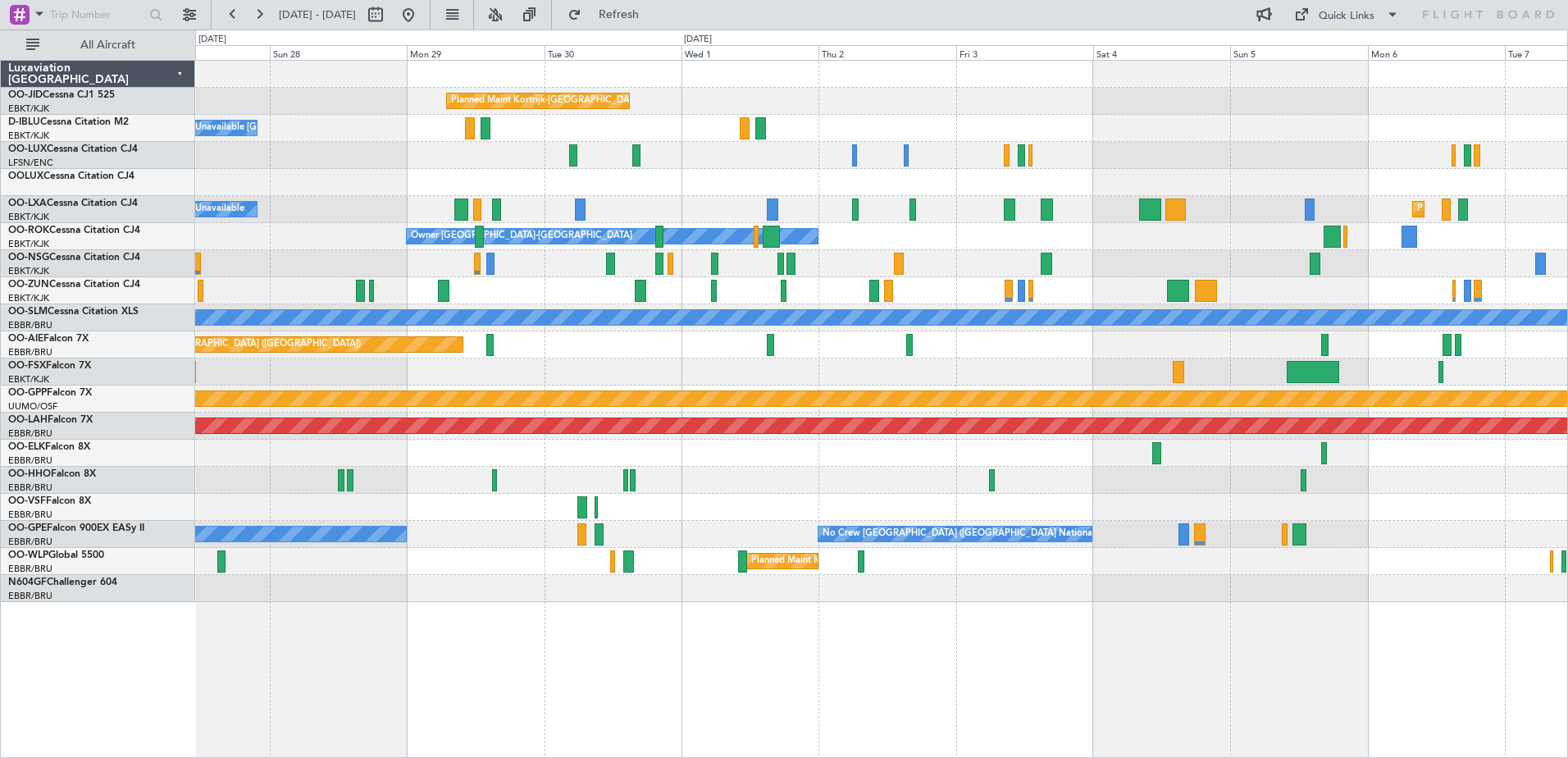
click at [1132, 333] on div "Planned Maint Kortrijk-[GEOGRAPHIC_DATA] A/C Unavailable [GEOGRAPHIC_DATA]-[GEO…" at bounding box center [881, 331] width 1372 height 541
